Goal: Check status: Check status

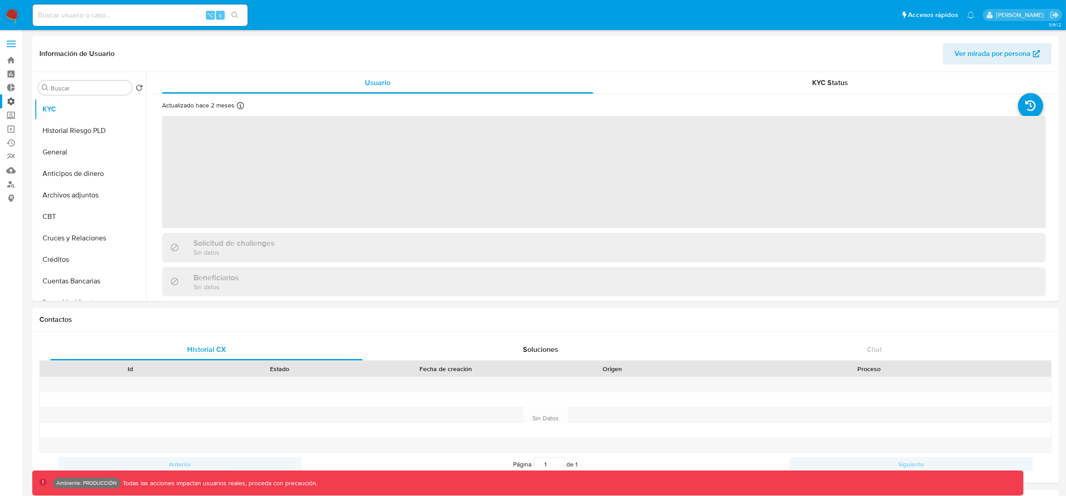
click at [12, 99] on label "Administración" at bounding box center [53, 101] width 107 height 14
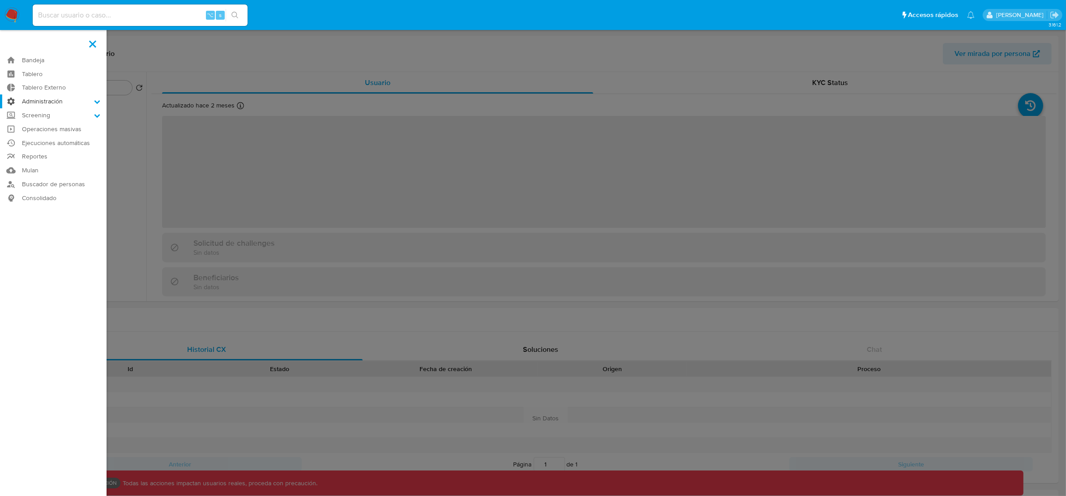
click at [0, 0] on input "Administración" at bounding box center [0, 0] width 0 height 0
click at [46, 115] on link "Reglas" at bounding box center [53, 113] width 107 height 11
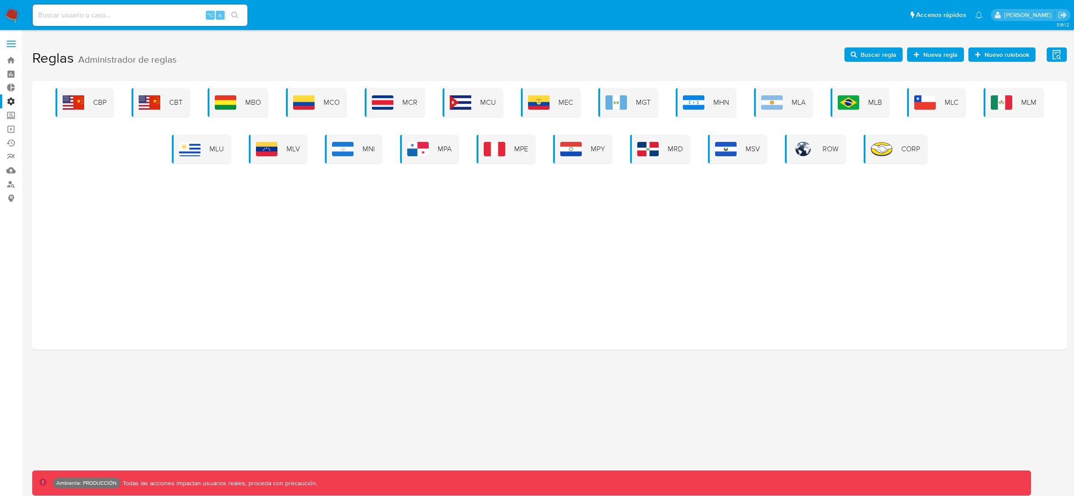
click at [804, 235] on div "CBP CBT MBO MCO MCR MCU MEC MGT MHN MLA MLB MLC MLM MLU MLV MNI MPA MPE MPY MRD…" at bounding box center [549, 215] width 1035 height 269
click at [663, 222] on div "CBP CBT MBO MCO MCR MCU MEC MGT MHN MLA MLB MLC MLM MLU MLV MNI MPA MPE MPY MRD…" at bounding box center [549, 215] width 1035 height 269
click at [512, 150] on div "MPE" at bounding box center [506, 149] width 59 height 29
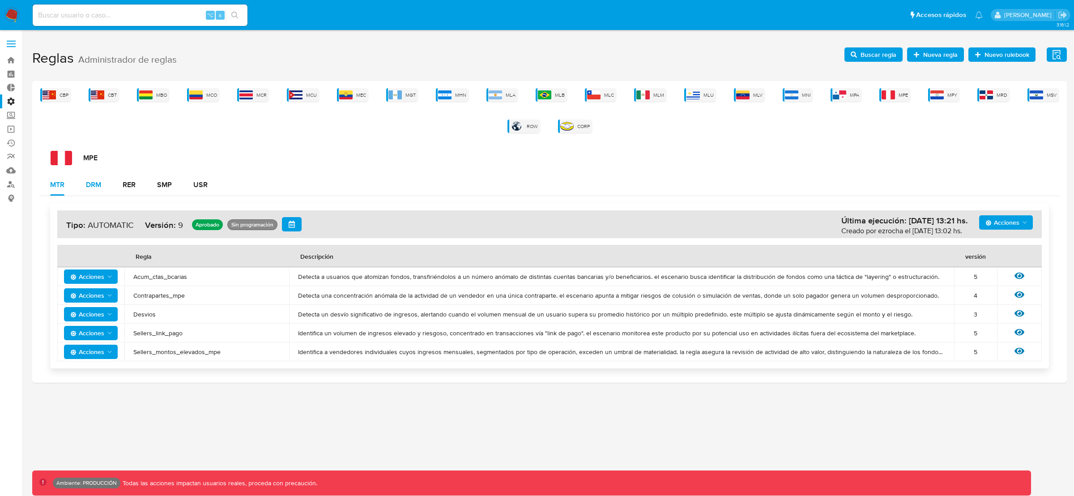
click at [104, 180] on button "DRM" at bounding box center [93, 184] width 37 height 21
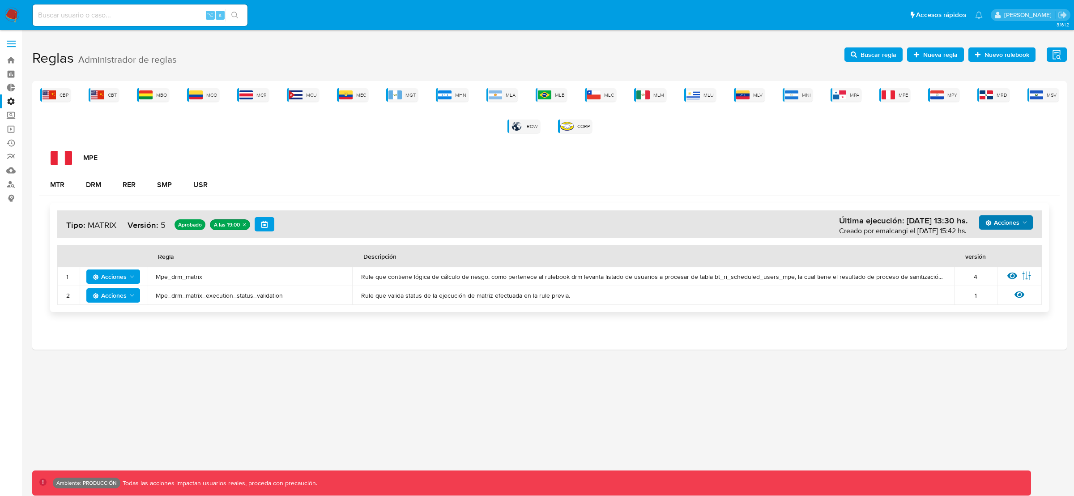
click at [1008, 227] on span "Acciones" at bounding box center [1003, 222] width 34 height 14
click at [992, 337] on button "Ejecuciones" at bounding box center [1006, 330] width 81 height 21
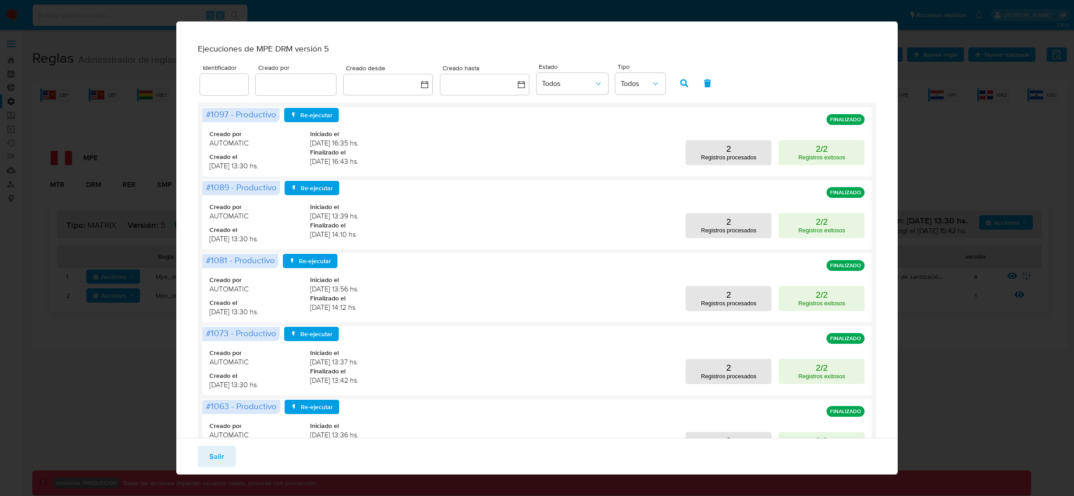
click at [369, 449] on div "Salir" at bounding box center [537, 456] width 722 height 36
click at [221, 454] on span "Salir" at bounding box center [217, 457] width 15 height 20
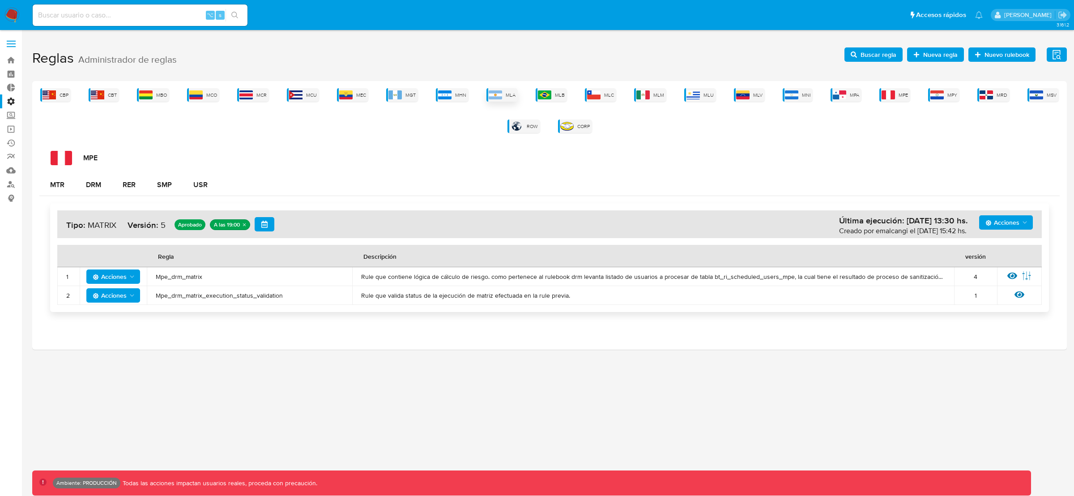
click at [501, 95] on img at bounding box center [495, 94] width 13 height 9
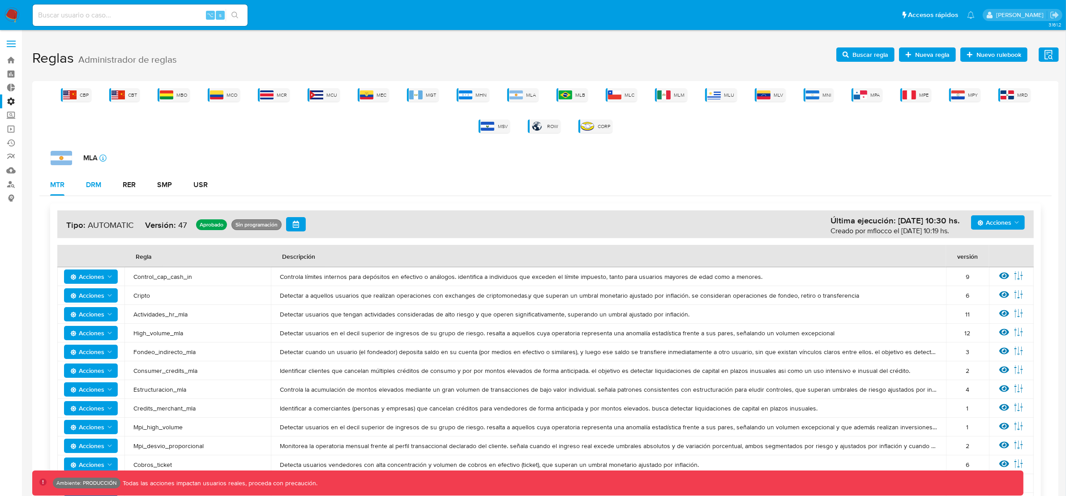
click at [95, 186] on div "DRM" at bounding box center [93, 184] width 15 height 7
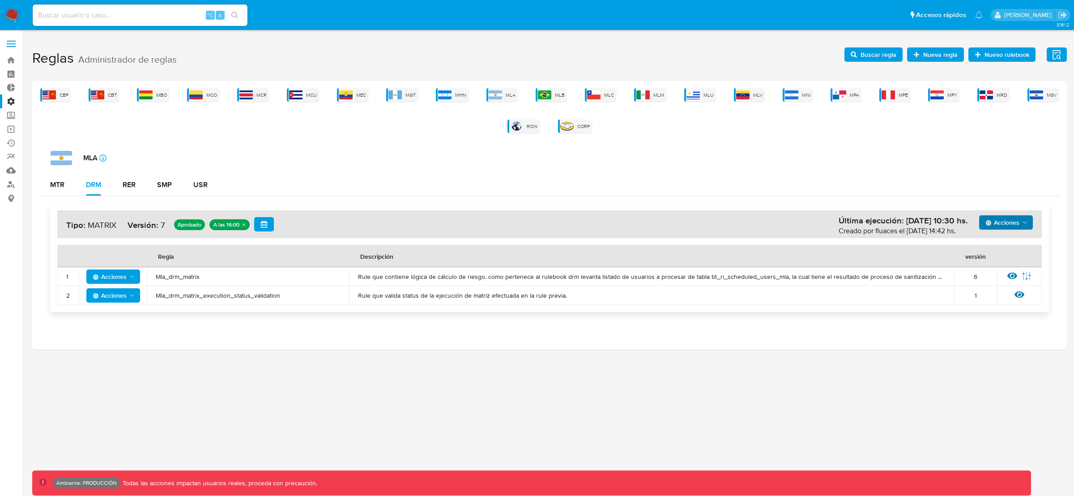
click at [1006, 222] on span "Acciones" at bounding box center [1003, 222] width 34 height 14
click at [996, 327] on button "Ejecuciones" at bounding box center [1006, 330] width 81 height 21
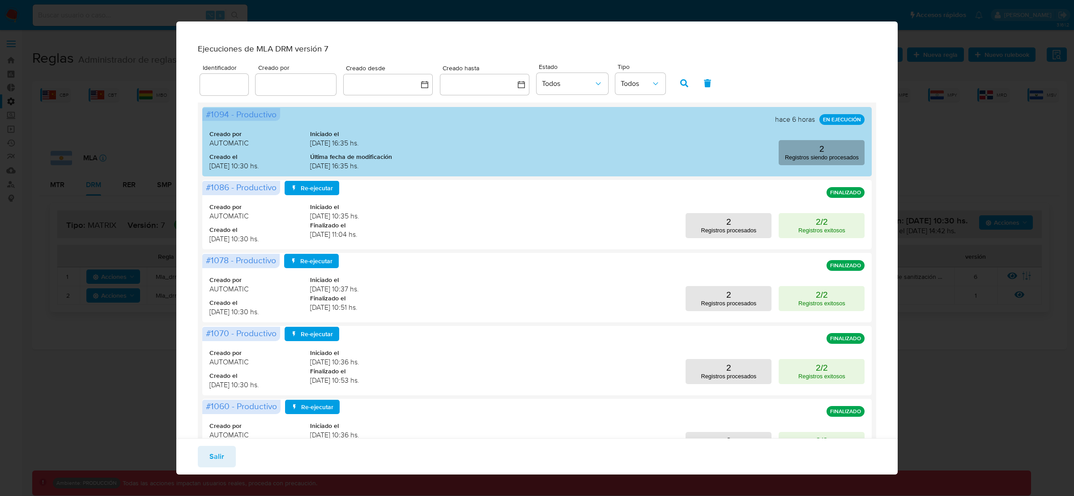
click at [796, 159] on button "2 Registros siendo procesados" at bounding box center [822, 152] width 86 height 25
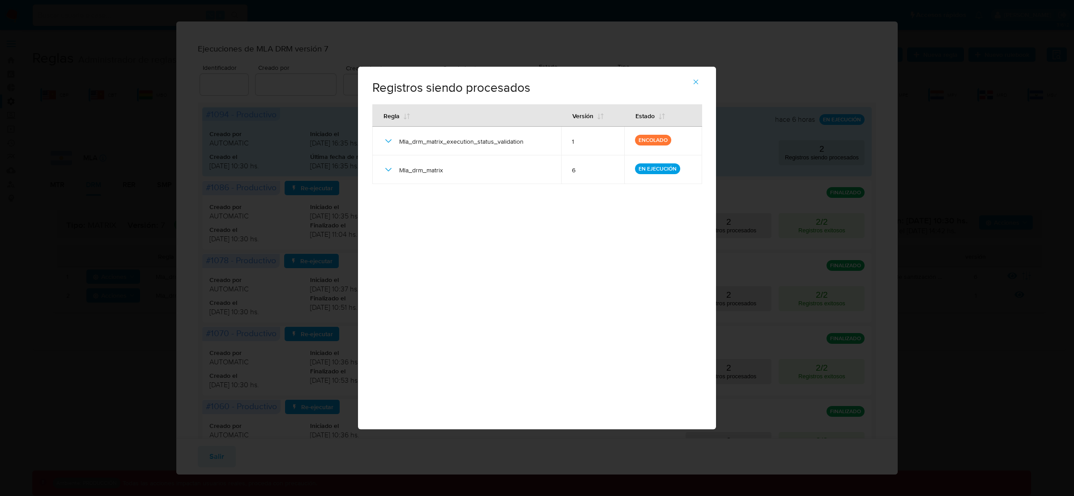
click at [639, 216] on div "Registros siendo procesados # 1094 - Productivo Regla Versión Estado Mla_drm_ma…" at bounding box center [537, 248] width 358 height 363
click at [697, 81] on icon "button" at bounding box center [696, 82] width 5 height 5
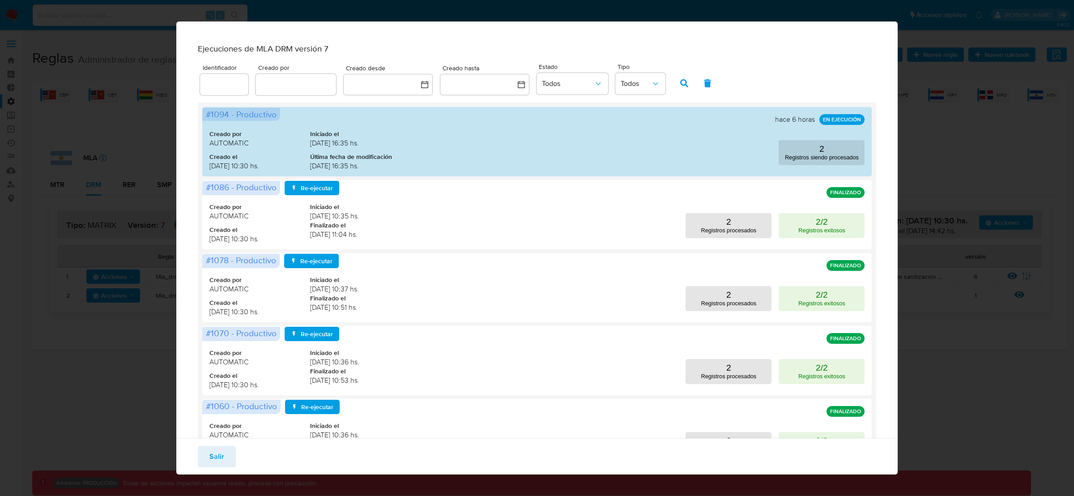
click at [949, 146] on div "Ejecuciones de MLA DRM versión 7 Identificador Creado por Creado desde Creado h…" at bounding box center [537, 248] width 1074 height 496
click at [201, 460] on button "Salir" at bounding box center [217, 456] width 38 height 21
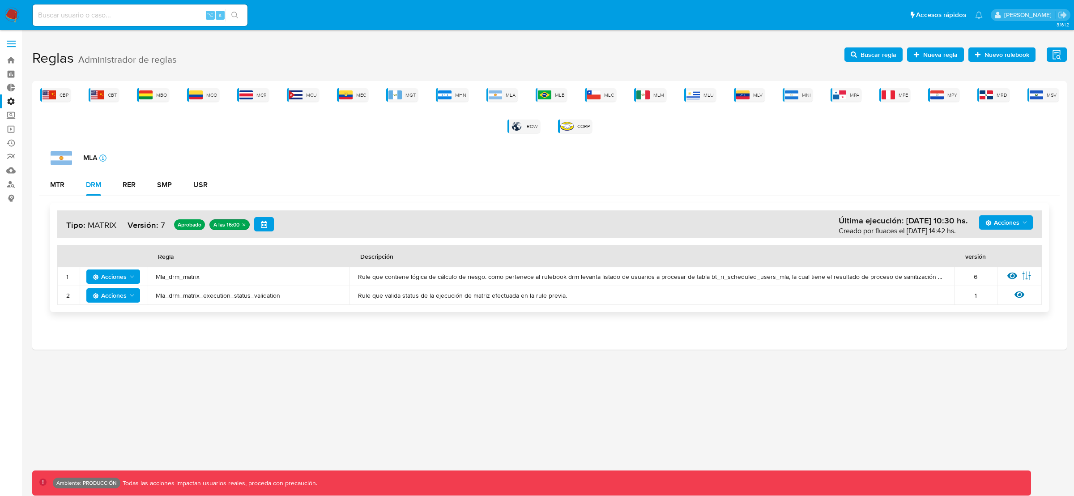
click at [738, 143] on div "CBP CBT MBO MCO MCR MCU MEC MGT MHN MLA MLB MLC MLM MLU MLV MNI MPA MPE MPY MRD…" at bounding box center [549, 215] width 1035 height 269
click at [764, 158] on div "MLA icon-info-16" at bounding box center [556, 158] width 1010 height 14
click at [890, 95] on img at bounding box center [888, 94] width 13 height 9
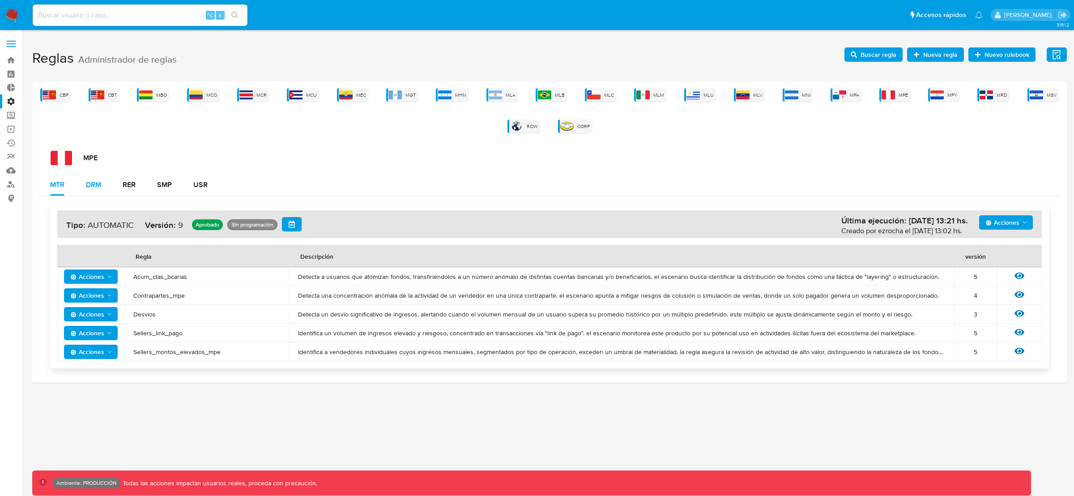
click at [97, 185] on div "DRM" at bounding box center [93, 184] width 15 height 7
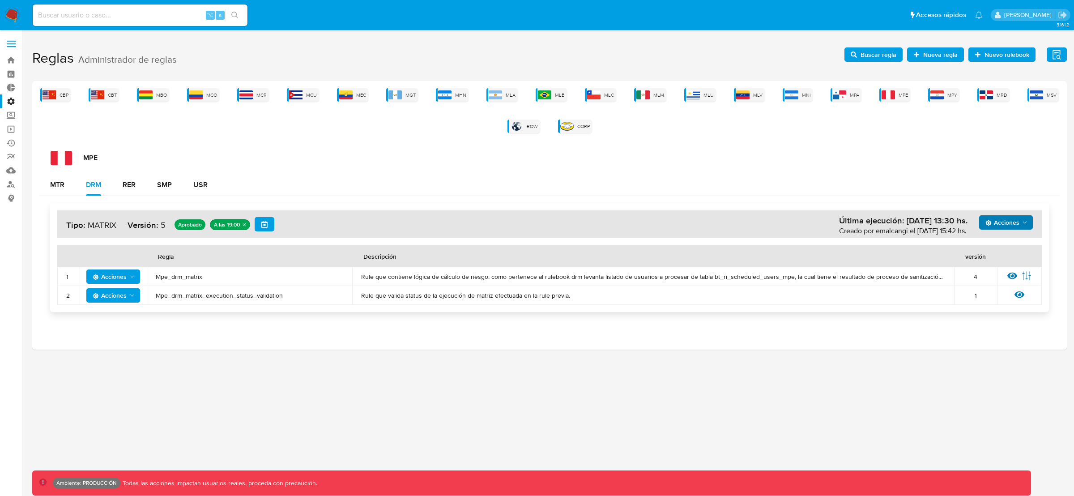
click at [1005, 222] on span "Acciones" at bounding box center [1003, 222] width 34 height 14
click at [1004, 328] on button "Ejecuciones" at bounding box center [1006, 330] width 81 height 21
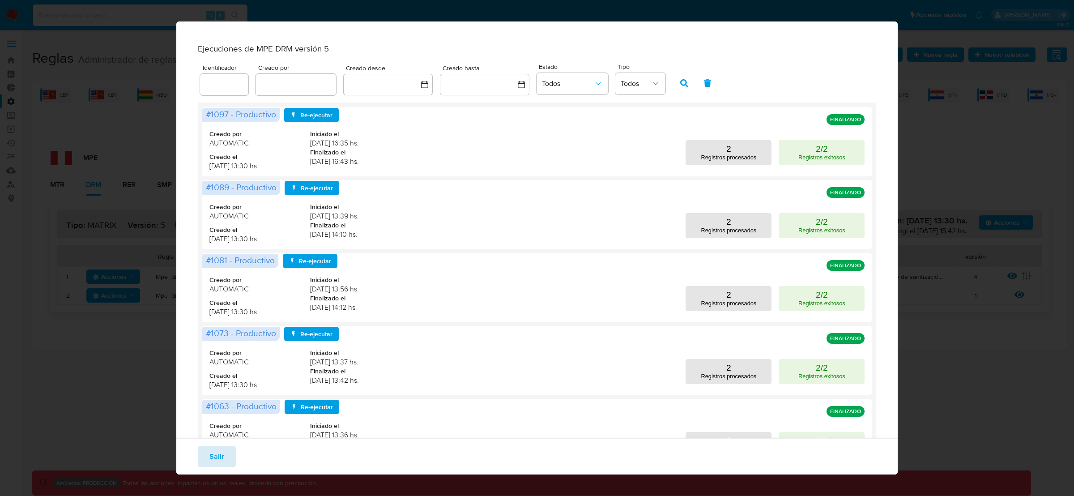
click at [232, 451] on button "Salir" at bounding box center [217, 456] width 38 height 21
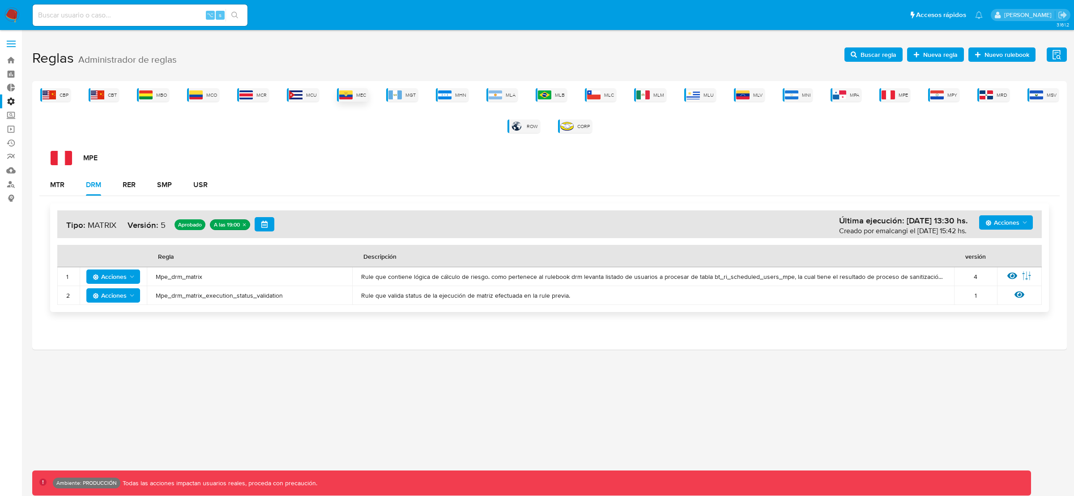
click at [353, 92] on img at bounding box center [345, 94] width 13 height 9
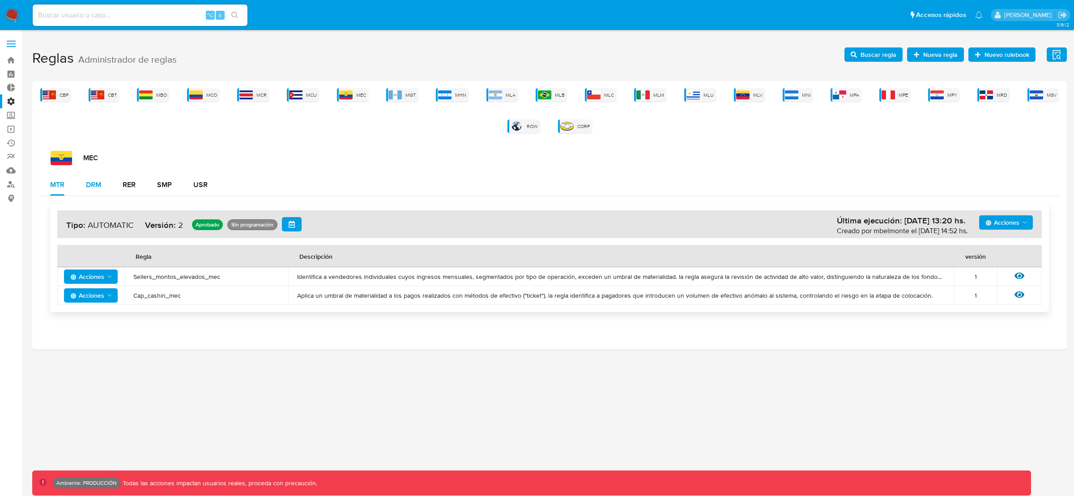
click at [94, 182] on div "DRM" at bounding box center [93, 184] width 15 height 7
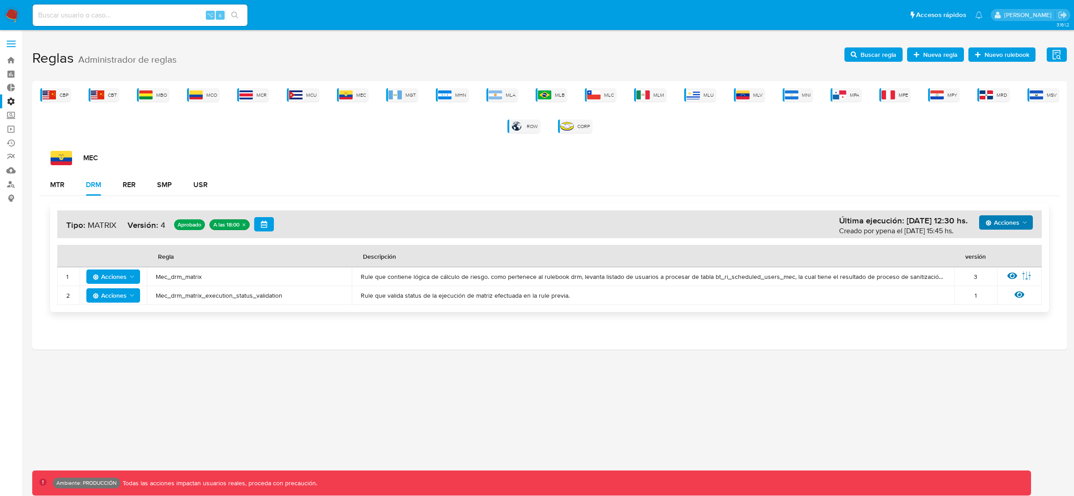
click at [1014, 221] on span "Acciones" at bounding box center [1003, 222] width 34 height 14
click at [1012, 324] on button "Ejecuciones" at bounding box center [1006, 330] width 81 height 21
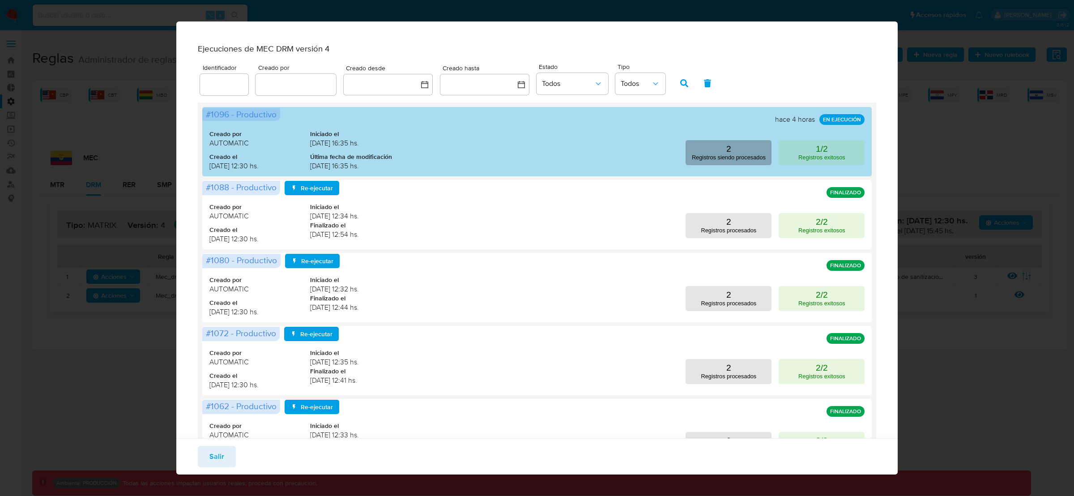
click at [732, 161] on p "Registros siendo procesados" at bounding box center [729, 157] width 74 height 7
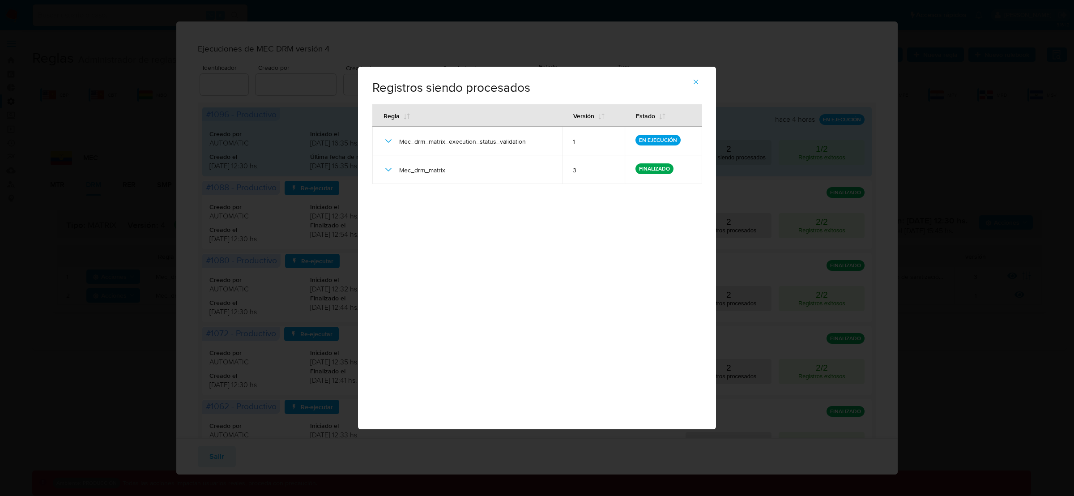
click at [555, 254] on div "Registros siendo procesados # 1096 - Productivo Regla Versión Estado Mec_drm_ma…" at bounding box center [537, 248] width 358 height 363
click at [697, 82] on icon "button" at bounding box center [696, 82] width 8 height 8
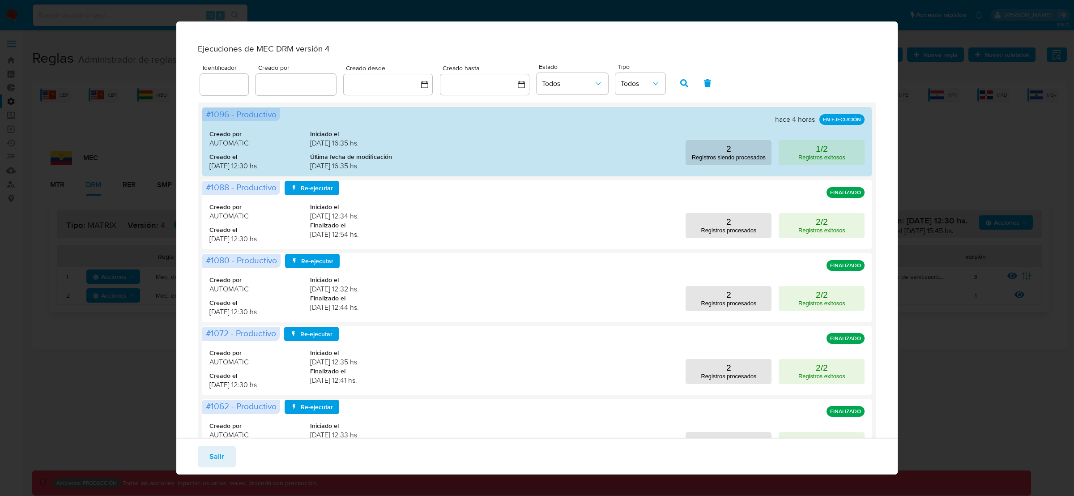
click at [994, 218] on div "Ejecuciones de MEC DRM versión 4 Identificador Creado por Creado desde Creado h…" at bounding box center [537, 248] width 1074 height 496
click at [223, 456] on button "Salir" at bounding box center [217, 456] width 38 height 21
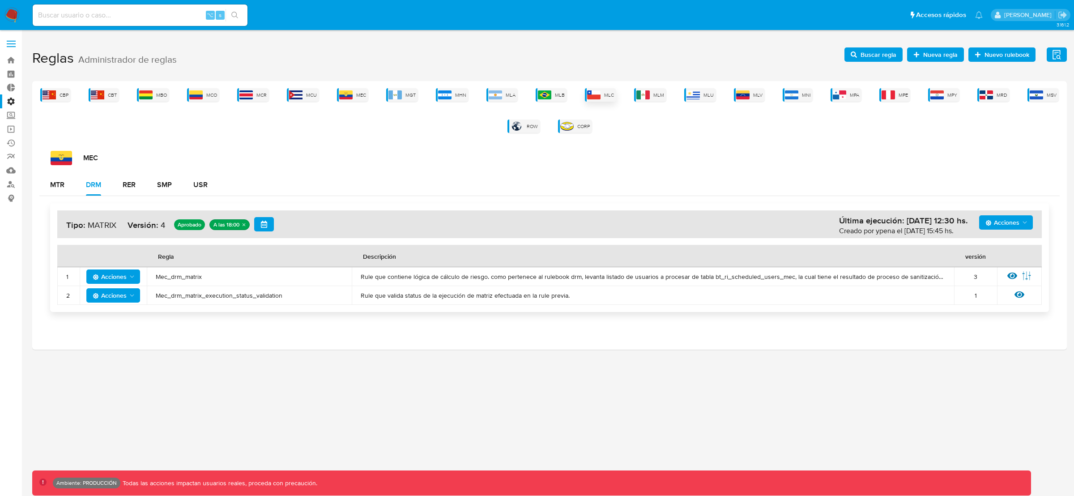
click at [596, 94] on img at bounding box center [593, 94] width 13 height 9
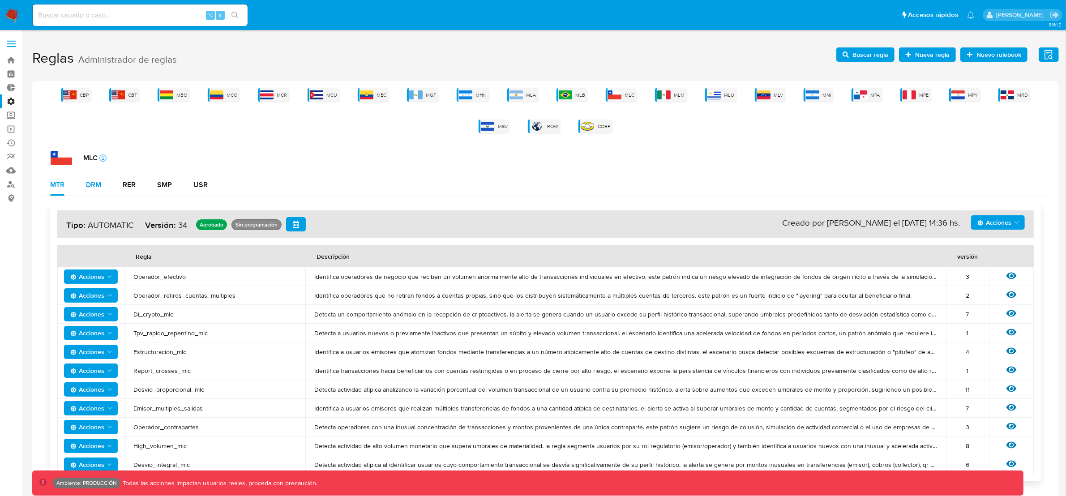
click at [94, 193] on div "DRM" at bounding box center [93, 184] width 15 height 21
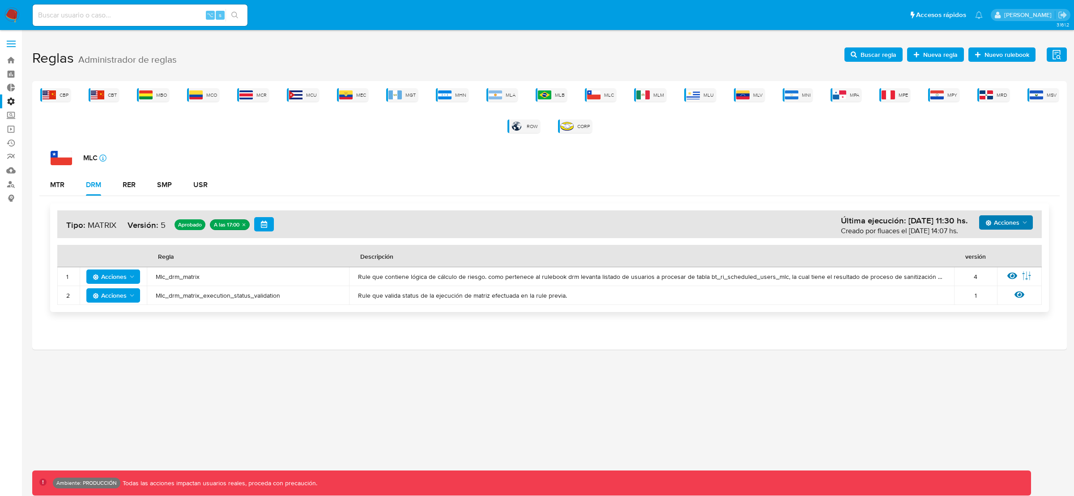
click at [998, 225] on span "Acciones" at bounding box center [1003, 222] width 34 height 14
click at [982, 329] on button "Ejecuciones" at bounding box center [1006, 330] width 81 height 21
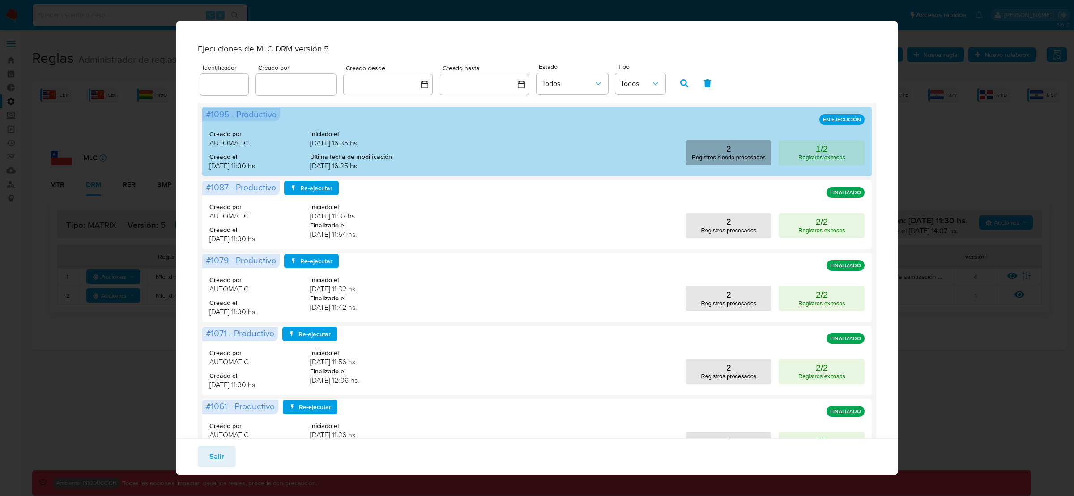
click at [698, 161] on p "Registros siendo procesados" at bounding box center [729, 157] width 74 height 7
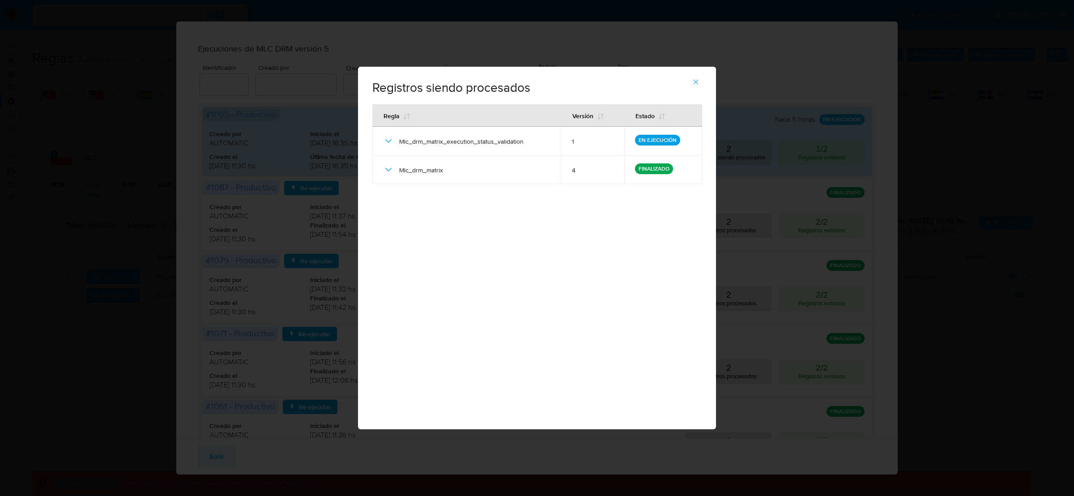
click at [608, 241] on div "Registros siendo procesados # 1095 - Productivo Regla Versión Estado Mlc_drm_ma…" at bounding box center [537, 248] width 358 height 363
click at [697, 81] on icon "button" at bounding box center [696, 82] width 5 height 5
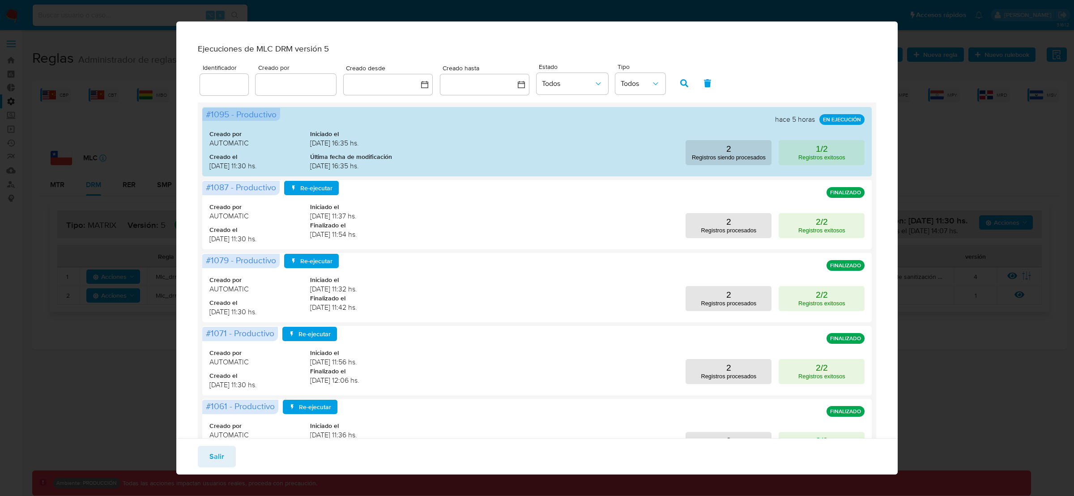
click at [220, 459] on span "Salir" at bounding box center [217, 457] width 15 height 20
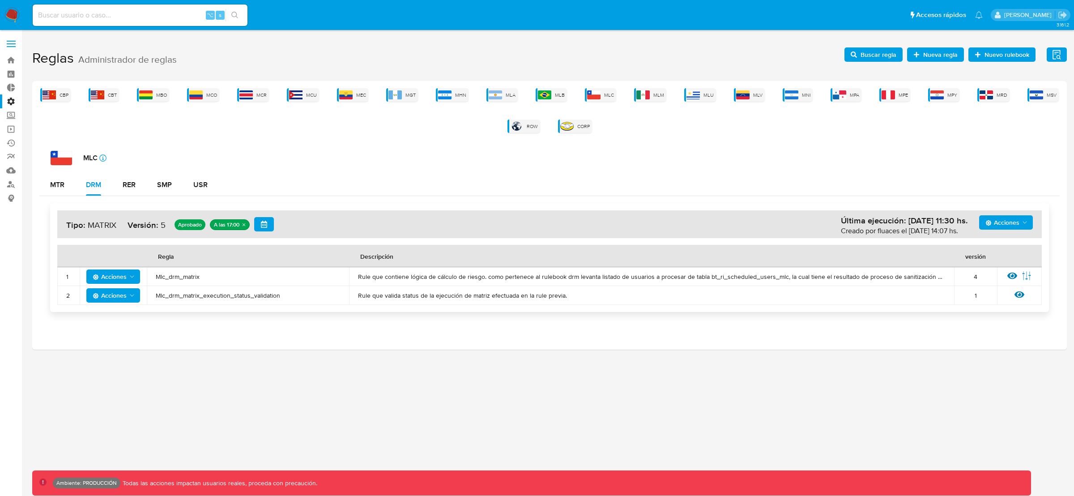
click at [514, 402] on div "3.161.2 Ambiente: PRODUCCIÓN Todas las acciones impactan usuarios reales, proce…" at bounding box center [549, 263] width 1035 height 454
